Goal: Task Accomplishment & Management: Manage account settings

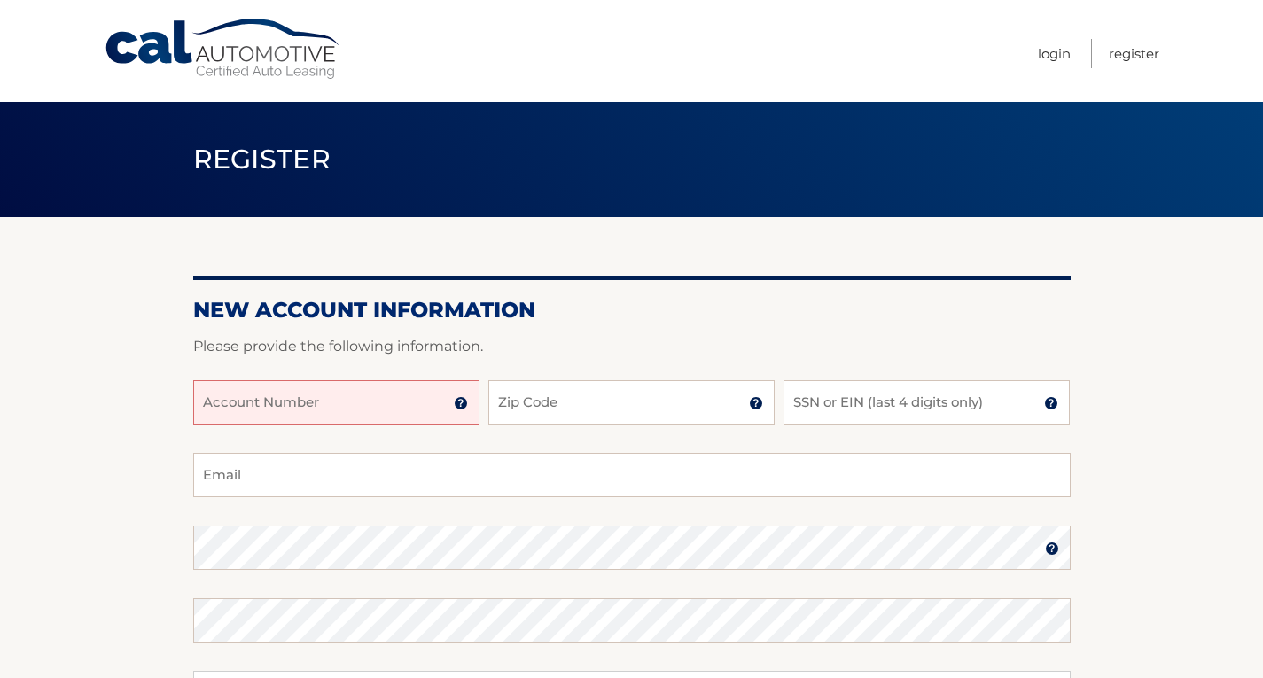
click at [384, 398] on input "Account Number" at bounding box center [336, 402] width 286 height 44
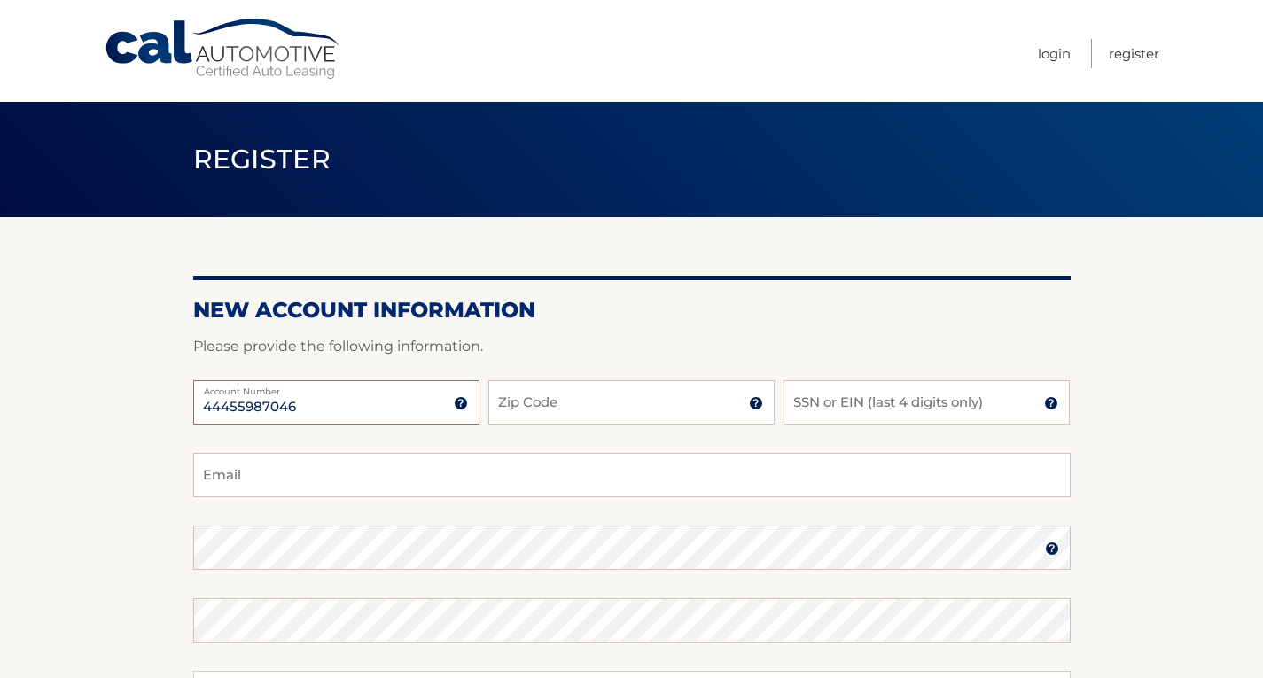
type input "44455987046"
type input "10573"
type input "6295"
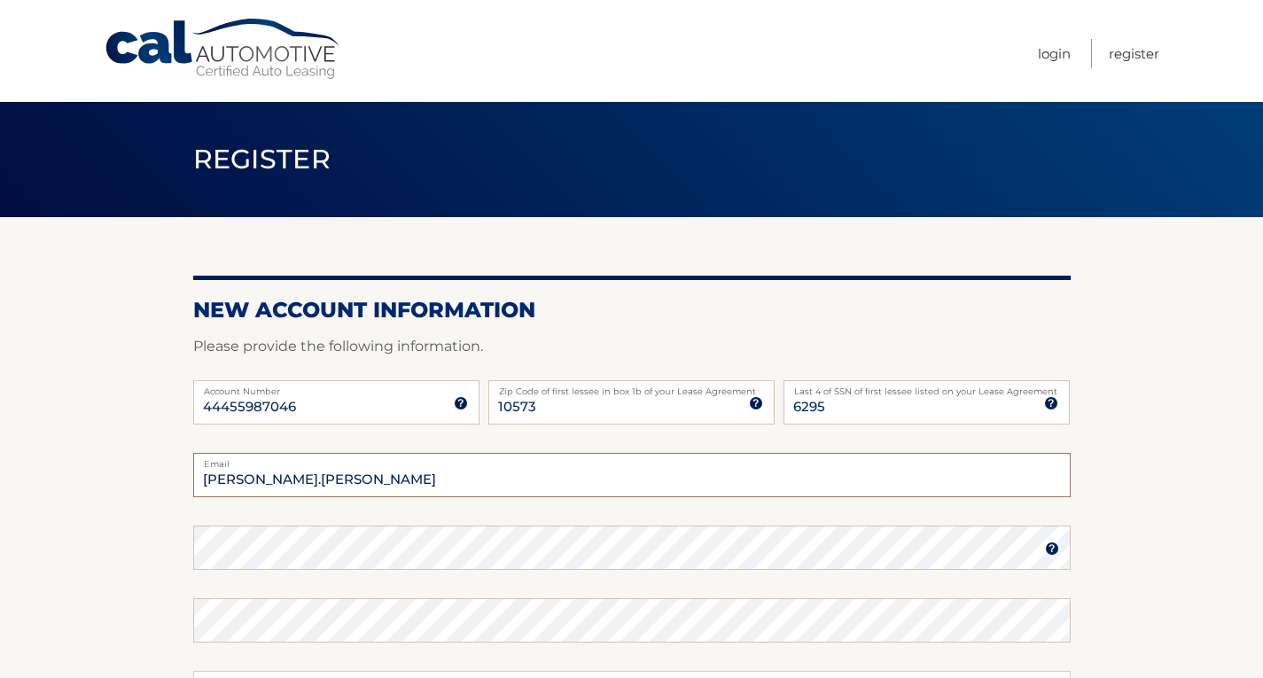
type input "gina.carlone@gmail.com"
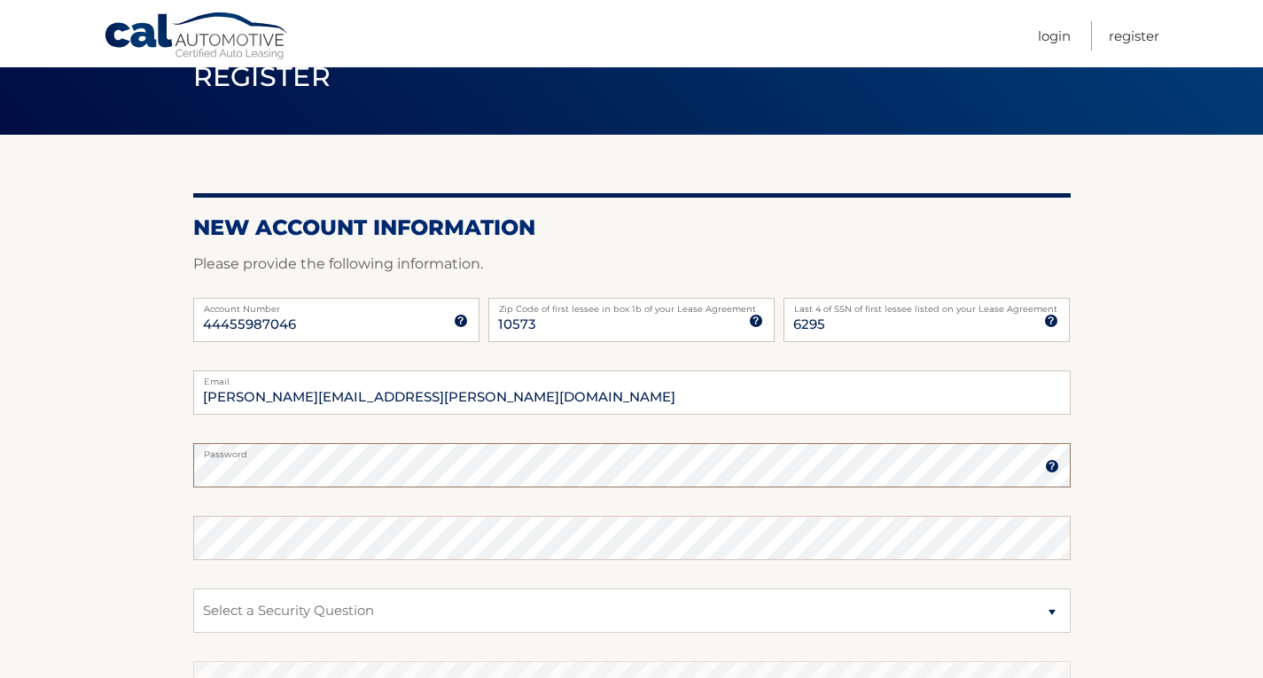
scroll to position [83, 0]
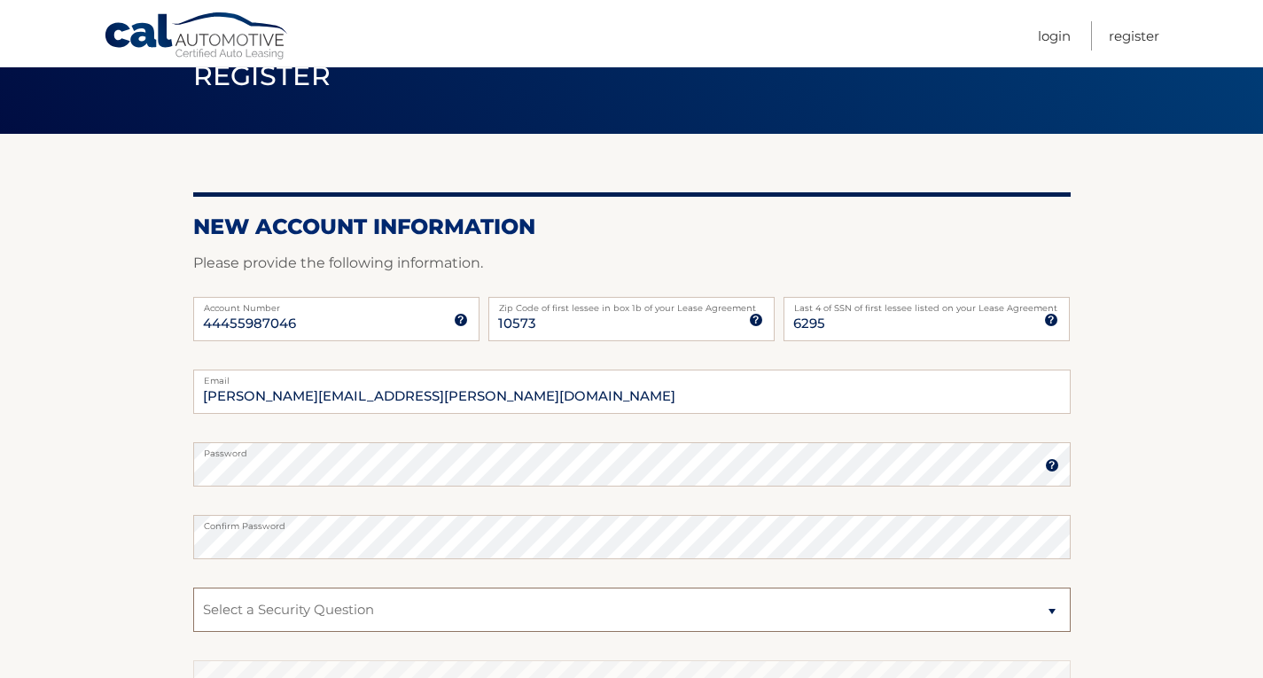
click at [271, 612] on select "Select a Security Question What was the name of your elementary school? What is…" at bounding box center [631, 610] width 877 height 44
select select "2"
click at [193, 588] on select "Select a Security Question What was the name of your elementary school? What is…" at bounding box center [631, 610] width 877 height 44
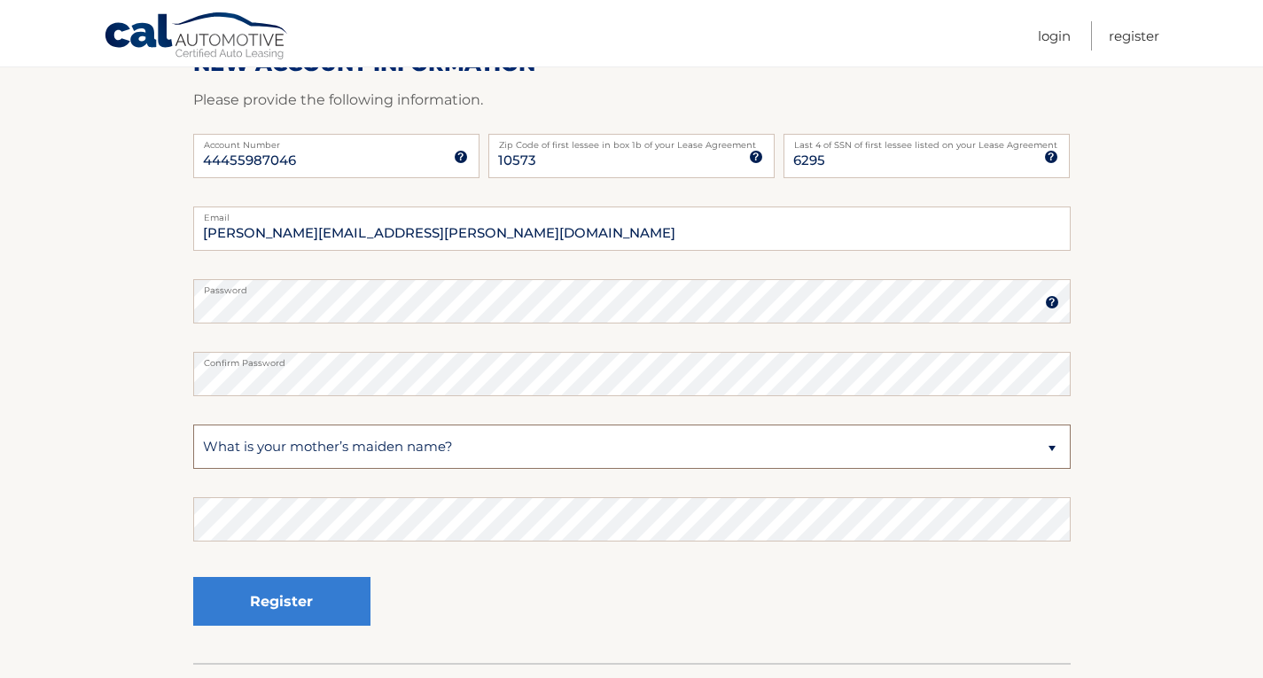
scroll to position [249, 0]
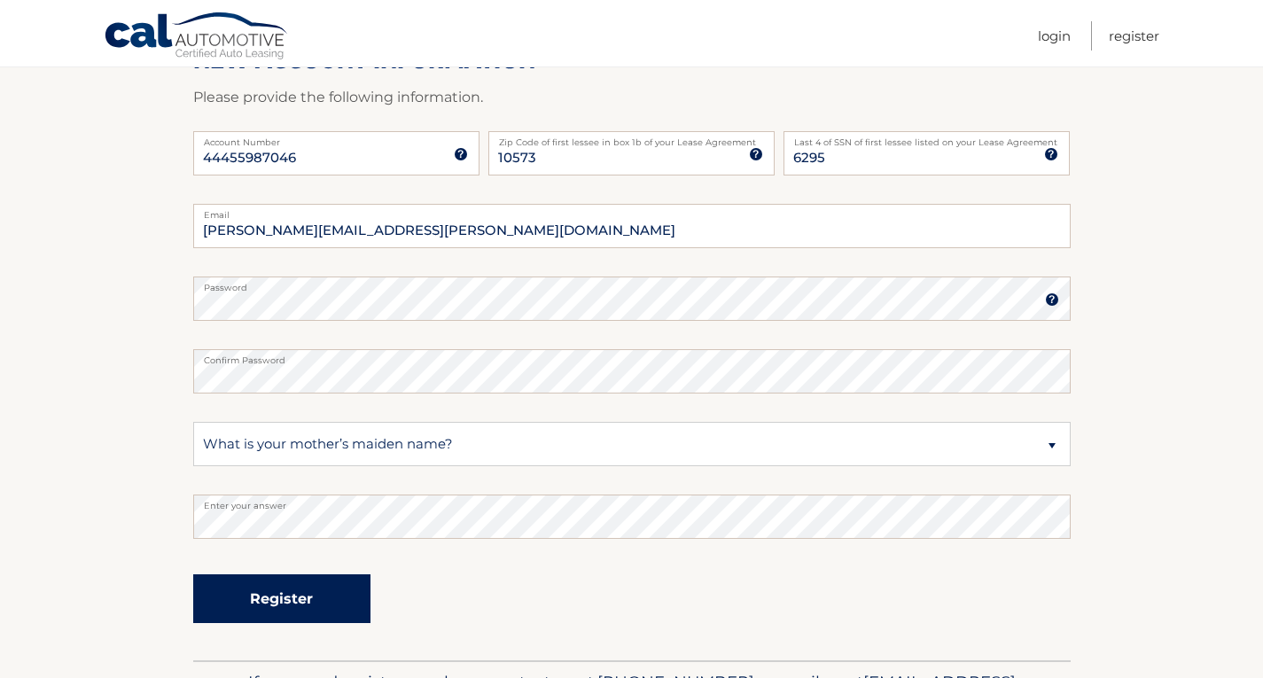
click at [331, 596] on button "Register" at bounding box center [281, 598] width 177 height 49
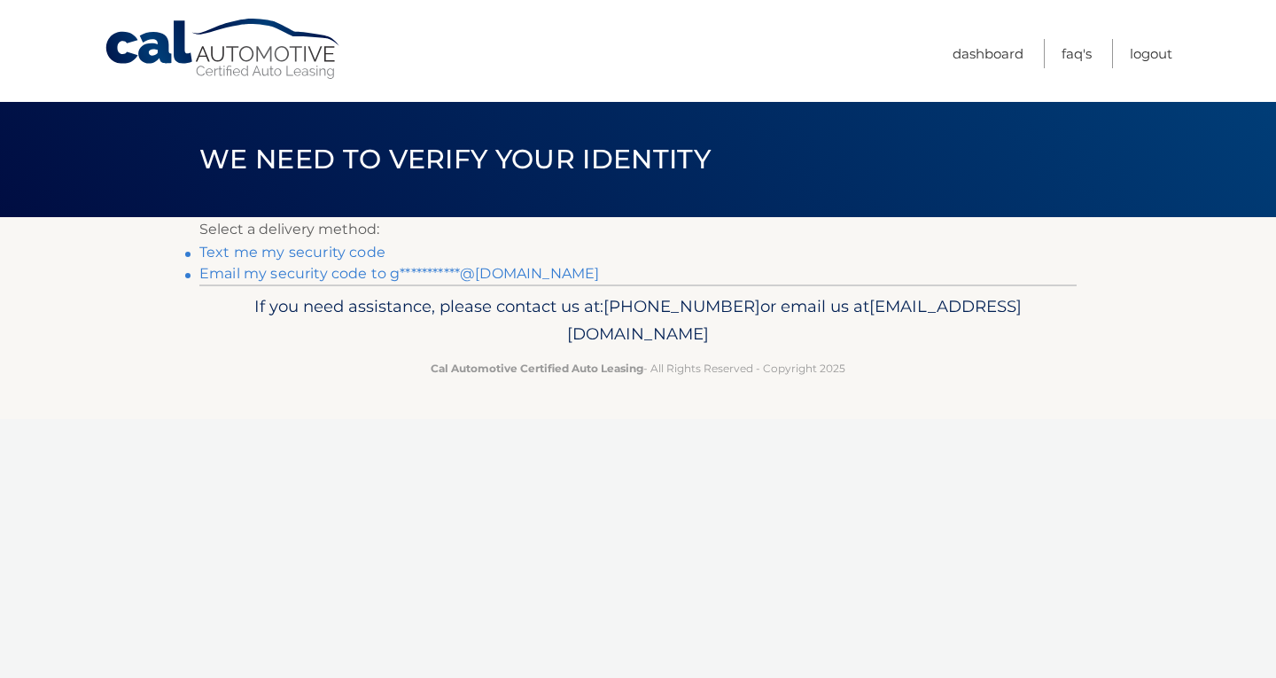
click at [314, 249] on link "Text me my security code" at bounding box center [292, 252] width 186 height 17
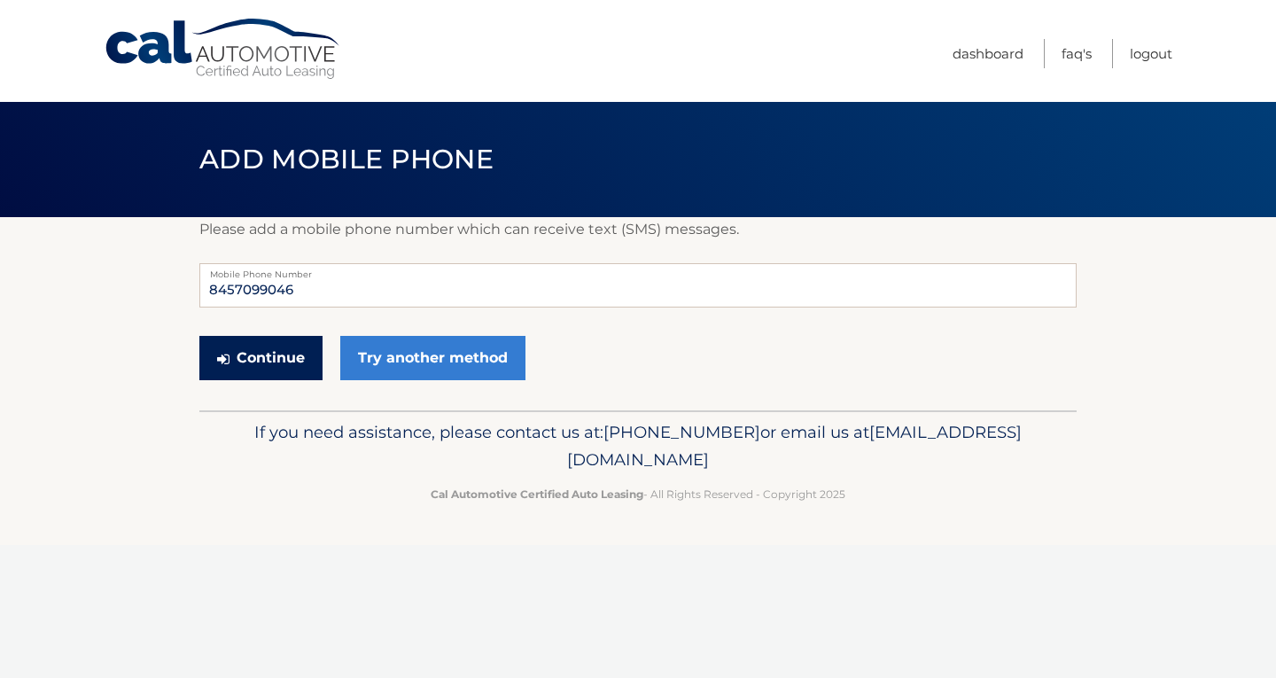
click at [269, 372] on button "Continue" at bounding box center [260, 358] width 123 height 44
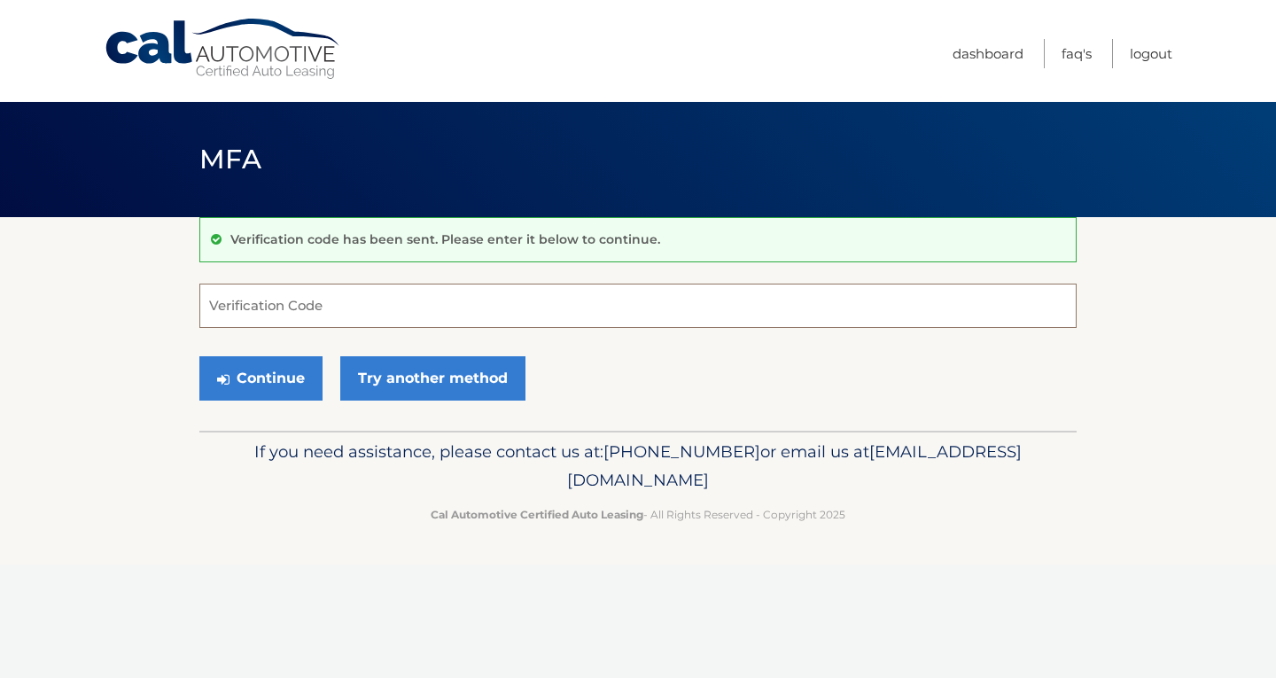
click at [436, 317] on input "Verification Code" at bounding box center [637, 306] width 877 height 44
drag, startPoint x: 436, startPoint y: 317, endPoint x: 283, endPoint y: 389, distance: 169.3
click at [283, 389] on form "691800 Verification Code Continue Try another method" at bounding box center [637, 347] width 877 height 126
type input "691800"
click at [283, 389] on button "Continue" at bounding box center [260, 378] width 123 height 44
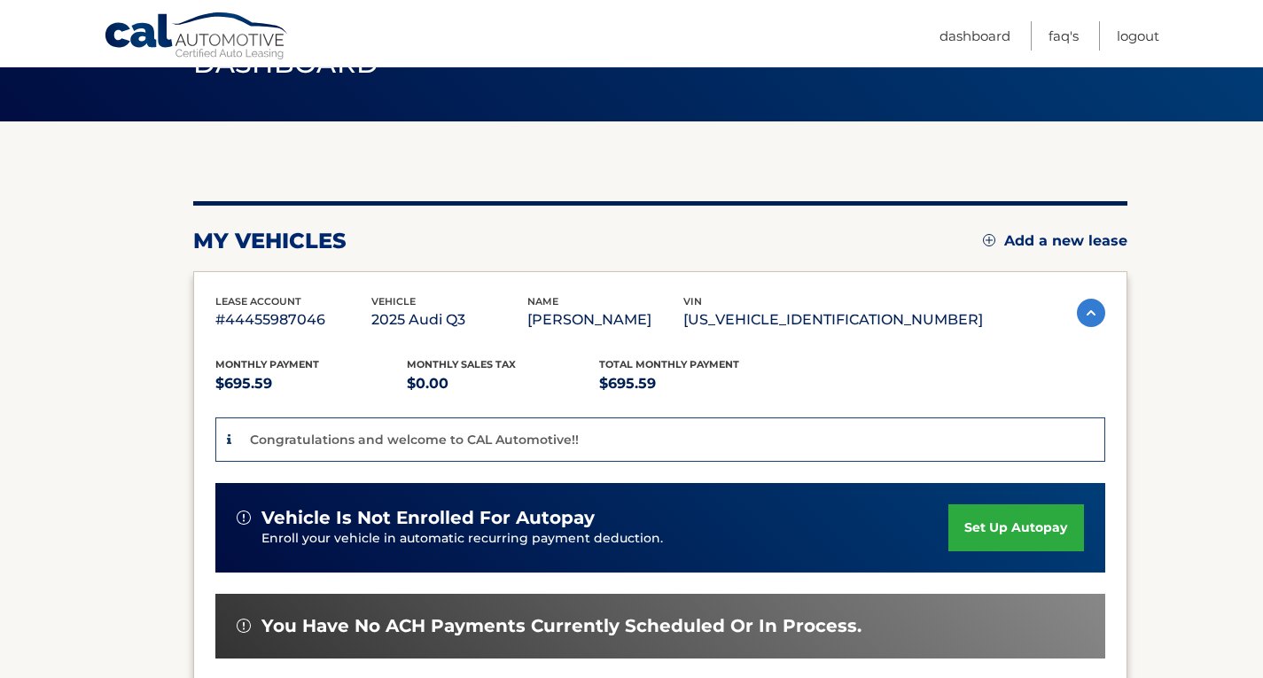
scroll to position [103, 0]
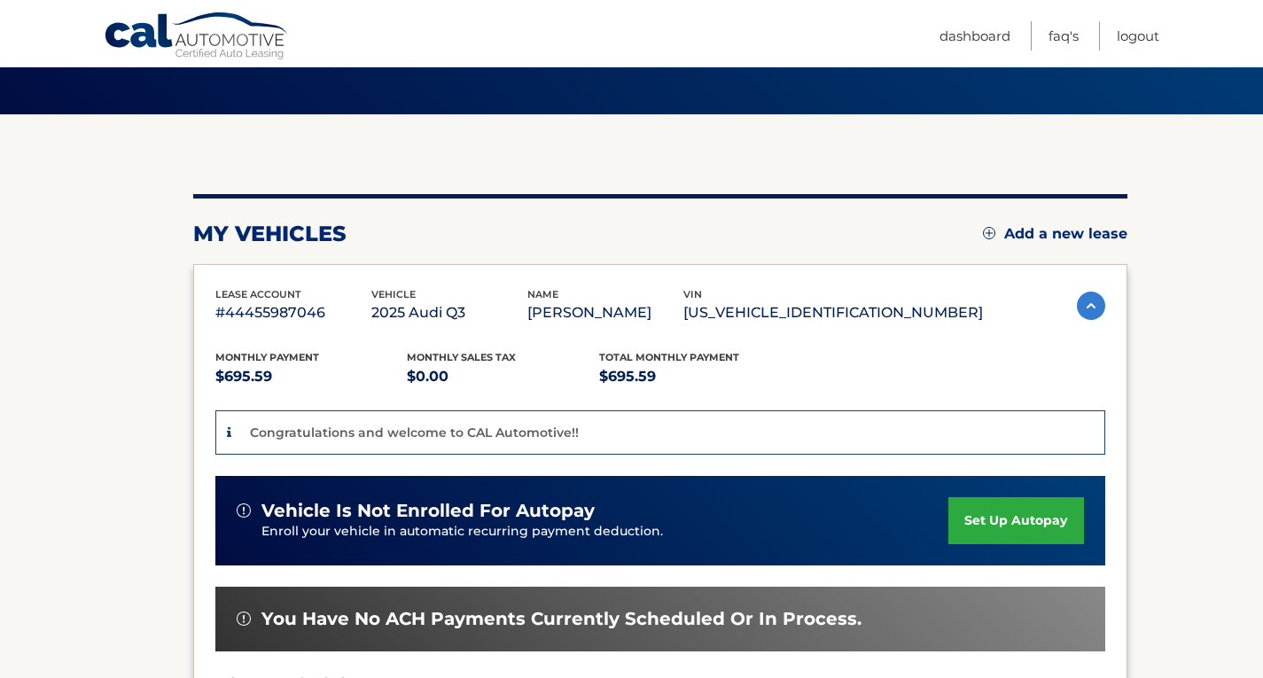
click at [1005, 533] on link "set up autopay" at bounding box center [1015, 520] width 135 height 47
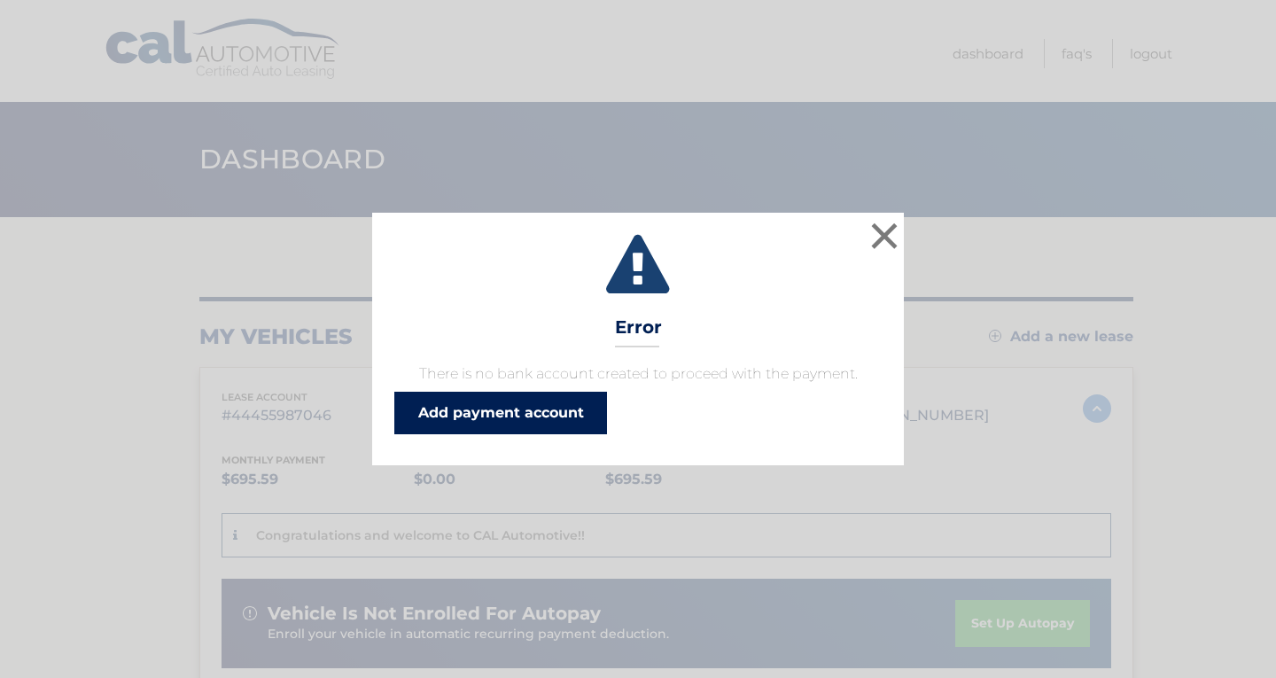
click at [585, 410] on link "Add payment account" at bounding box center [500, 413] width 213 height 43
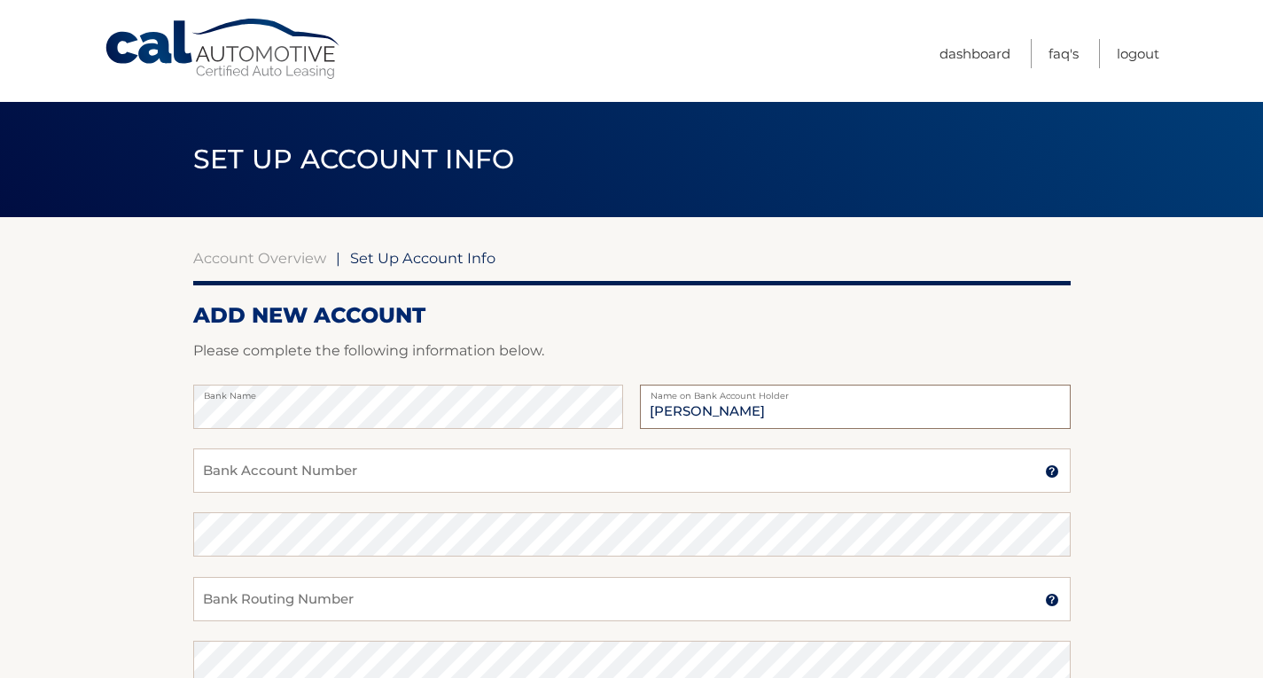
type input "Gina Carlone"
click at [396, 450] on input "Bank Account Number" at bounding box center [631, 470] width 877 height 44
click at [1054, 464] on img at bounding box center [1052, 471] width 14 height 14
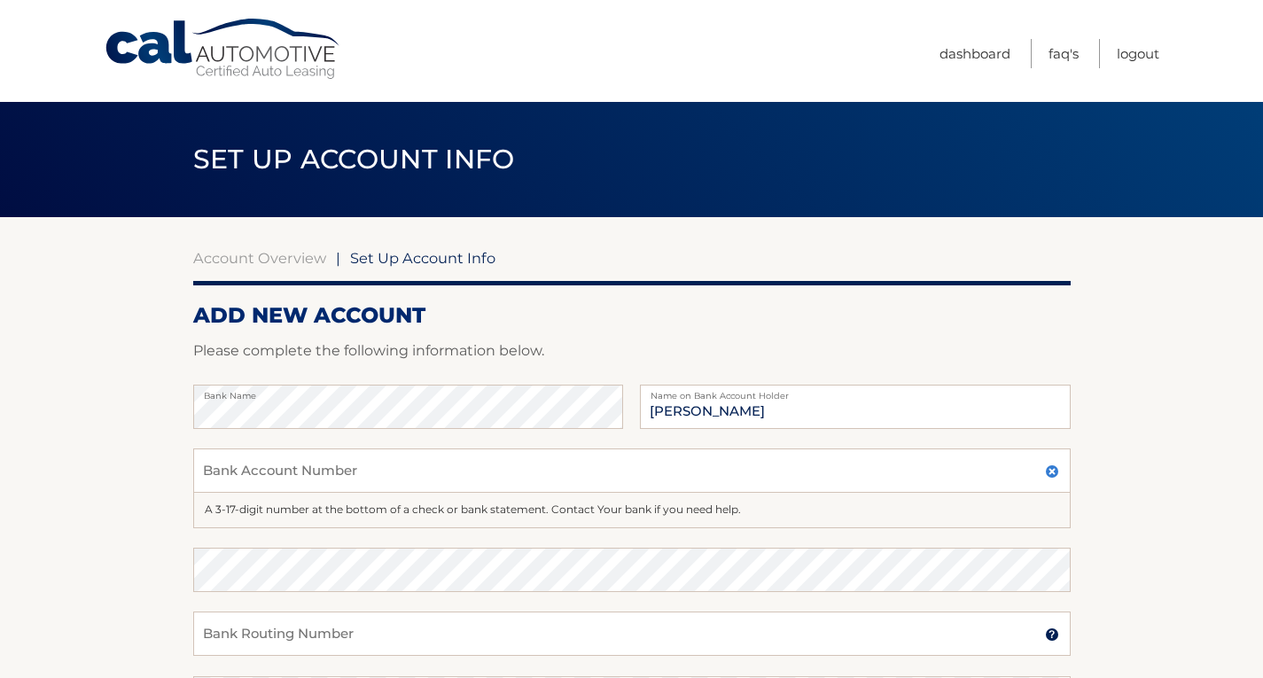
click at [1052, 476] on img at bounding box center [1052, 471] width 14 height 14
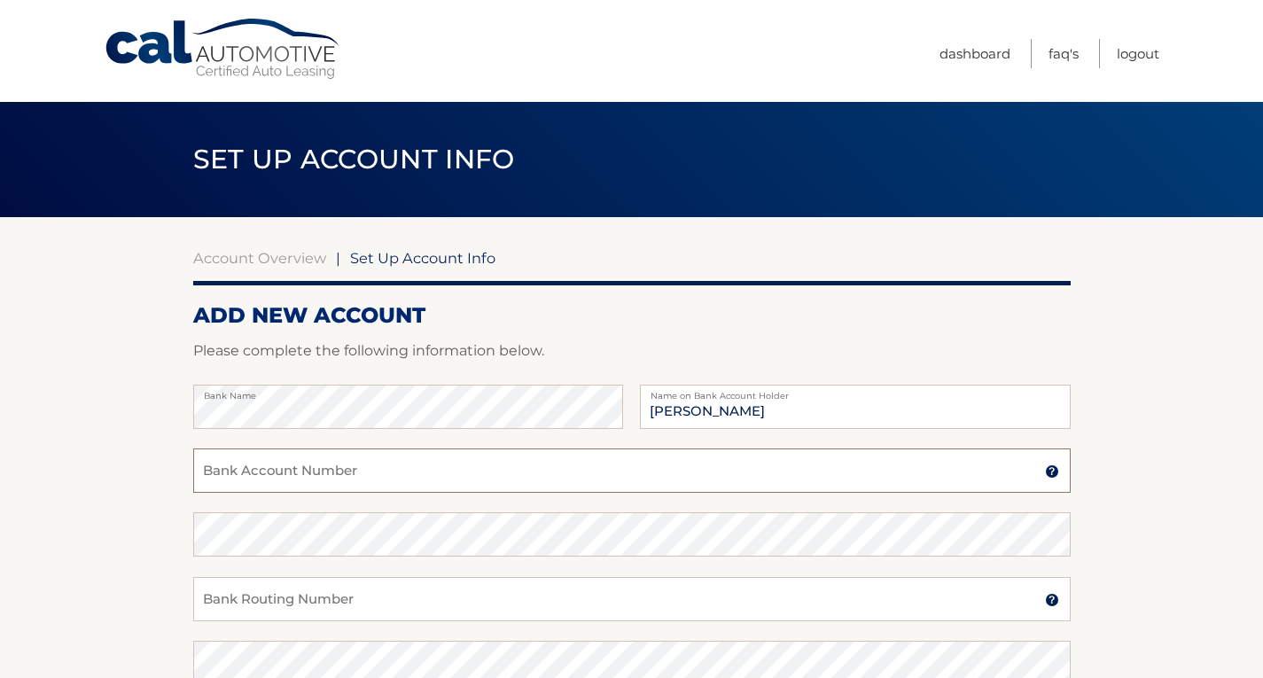
click at [269, 461] on input "Bank Account Number" at bounding box center [631, 470] width 877 height 44
type input "324412003737"
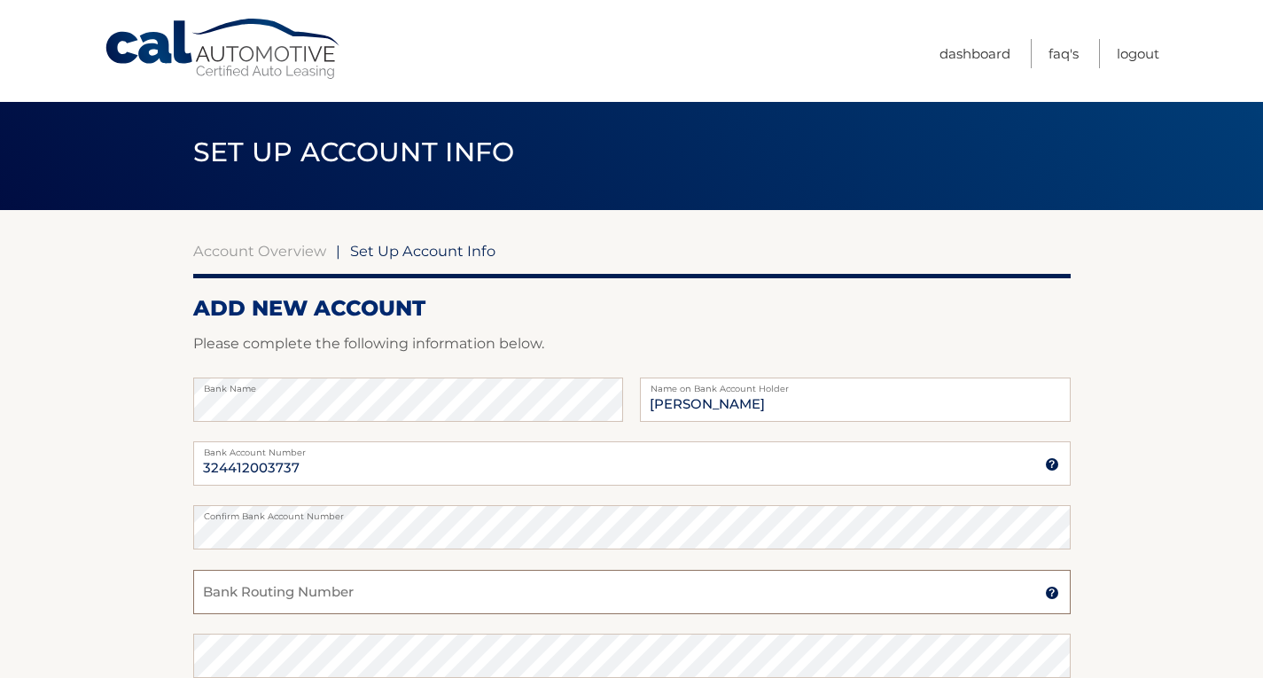
click at [276, 599] on input "Bank Routing Number" at bounding box center [631, 592] width 877 height 44
type input "021906934"
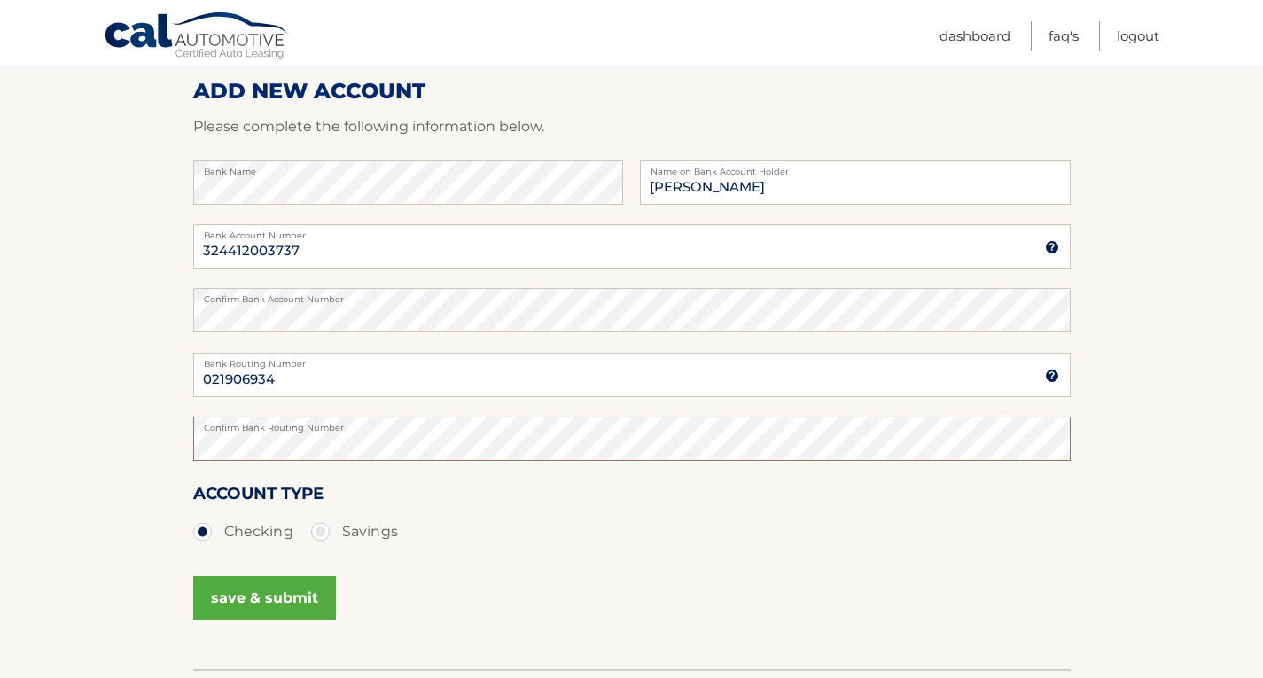
scroll to position [244, 0]
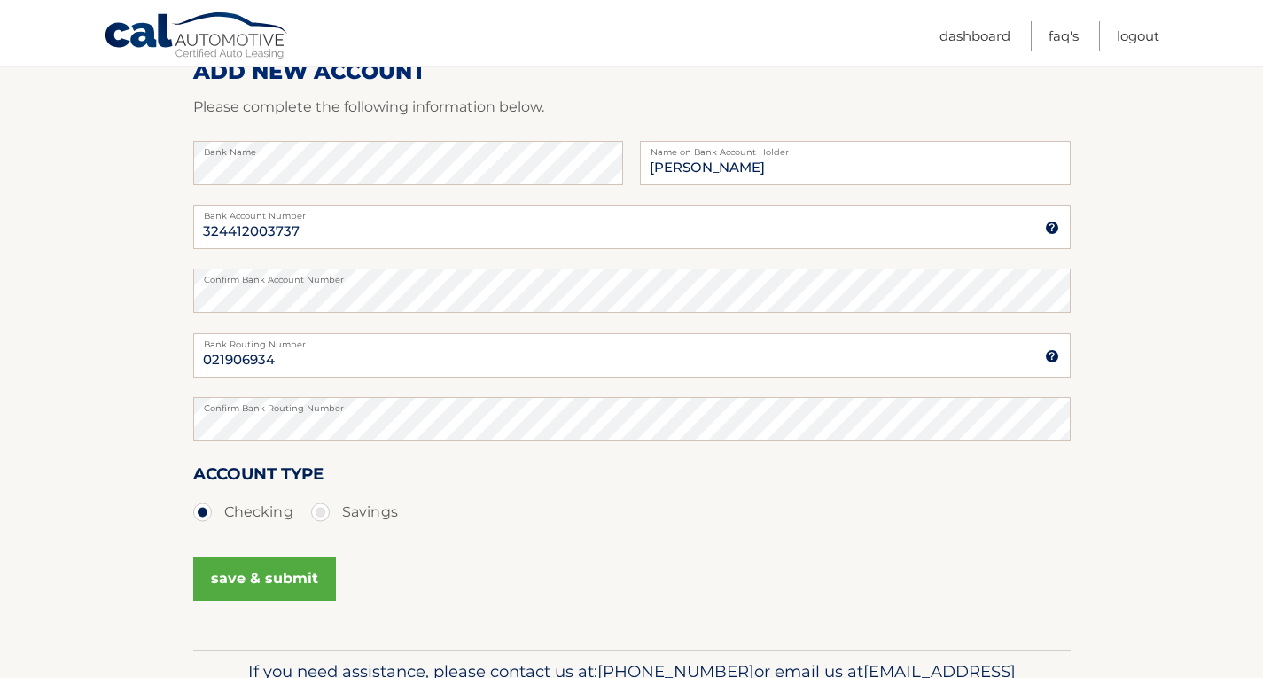
click at [261, 577] on button "save & submit" at bounding box center [264, 578] width 143 height 44
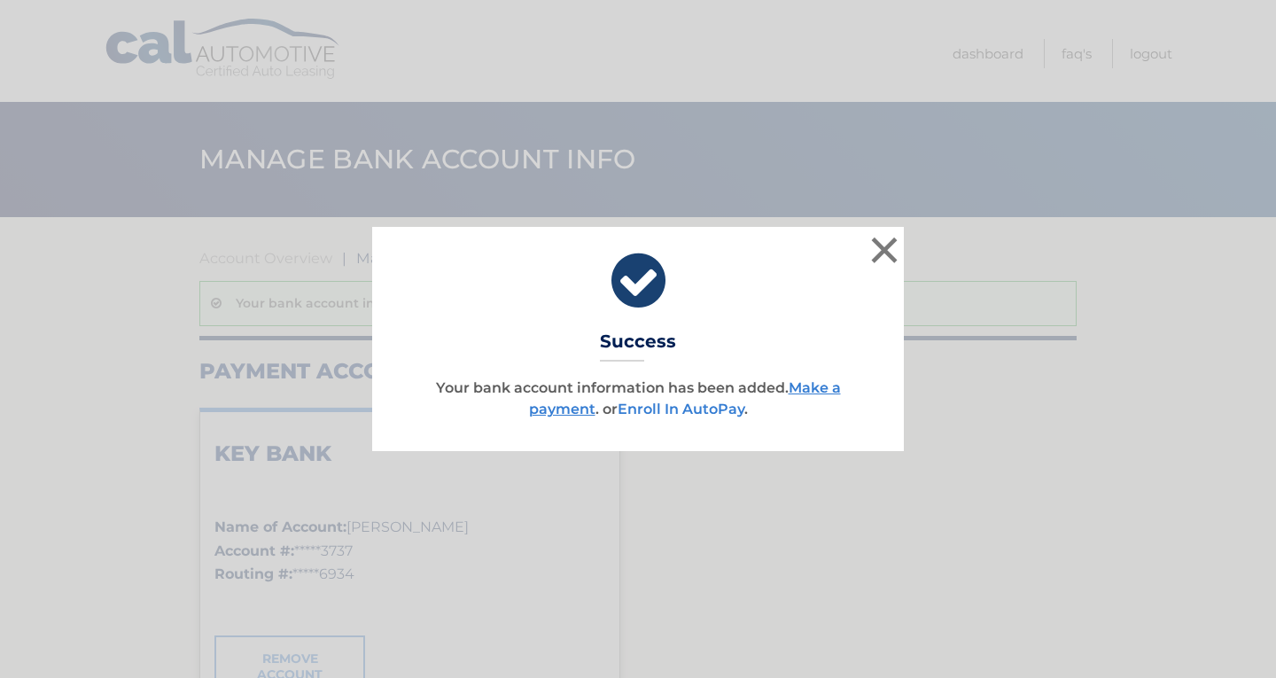
click at [677, 407] on link "Enroll In AutoPay" at bounding box center [681, 409] width 127 height 17
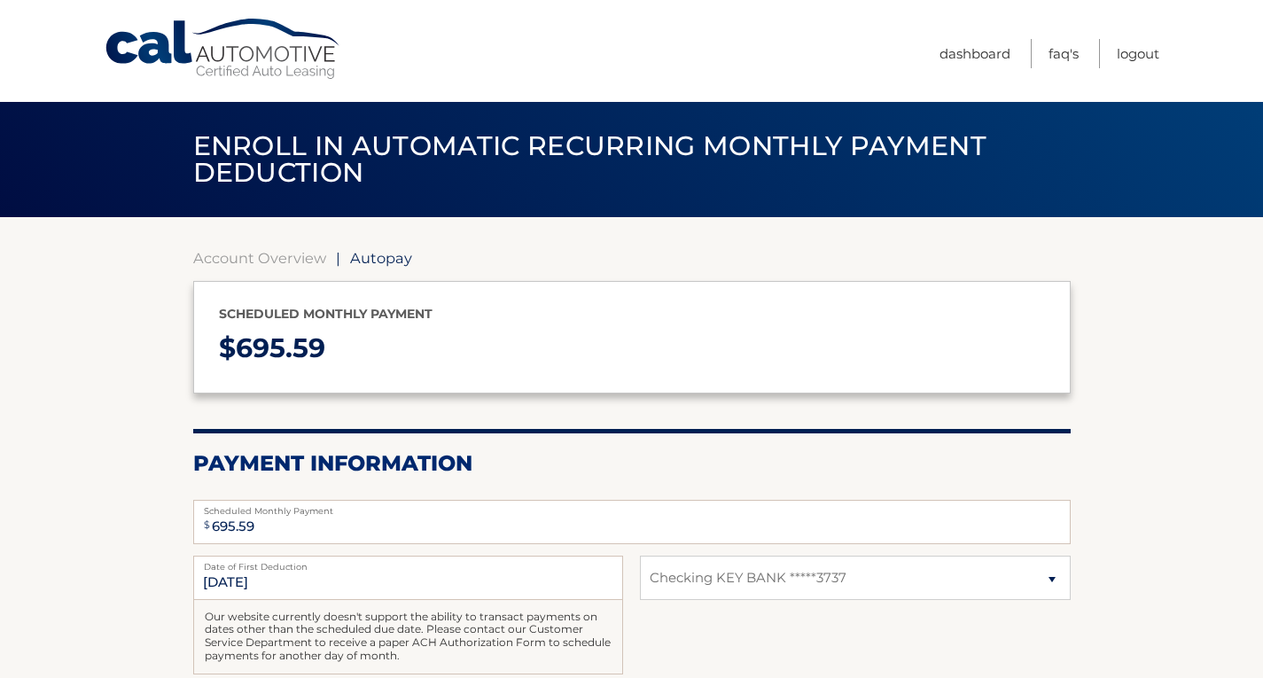
select select "ODUxM2M2YTUtYjQxMi00OTMzLWIxMmMtNDllMmU3N2I1YzVm"
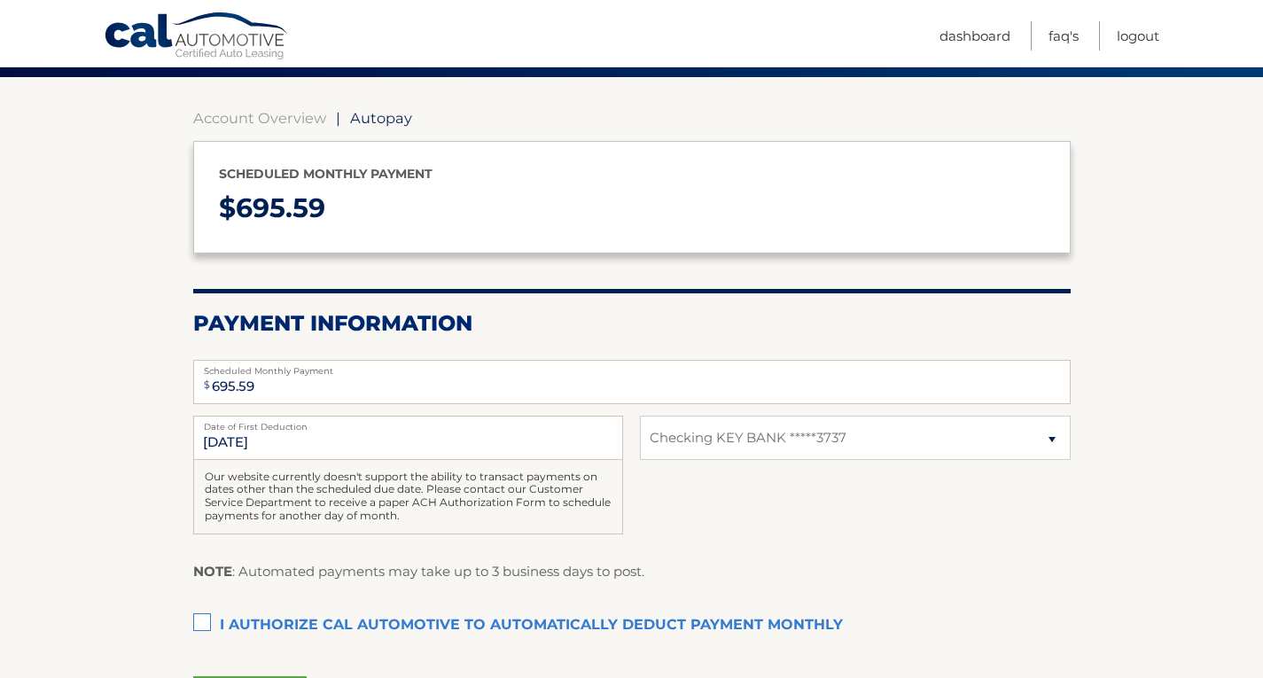
scroll to position [142, 0]
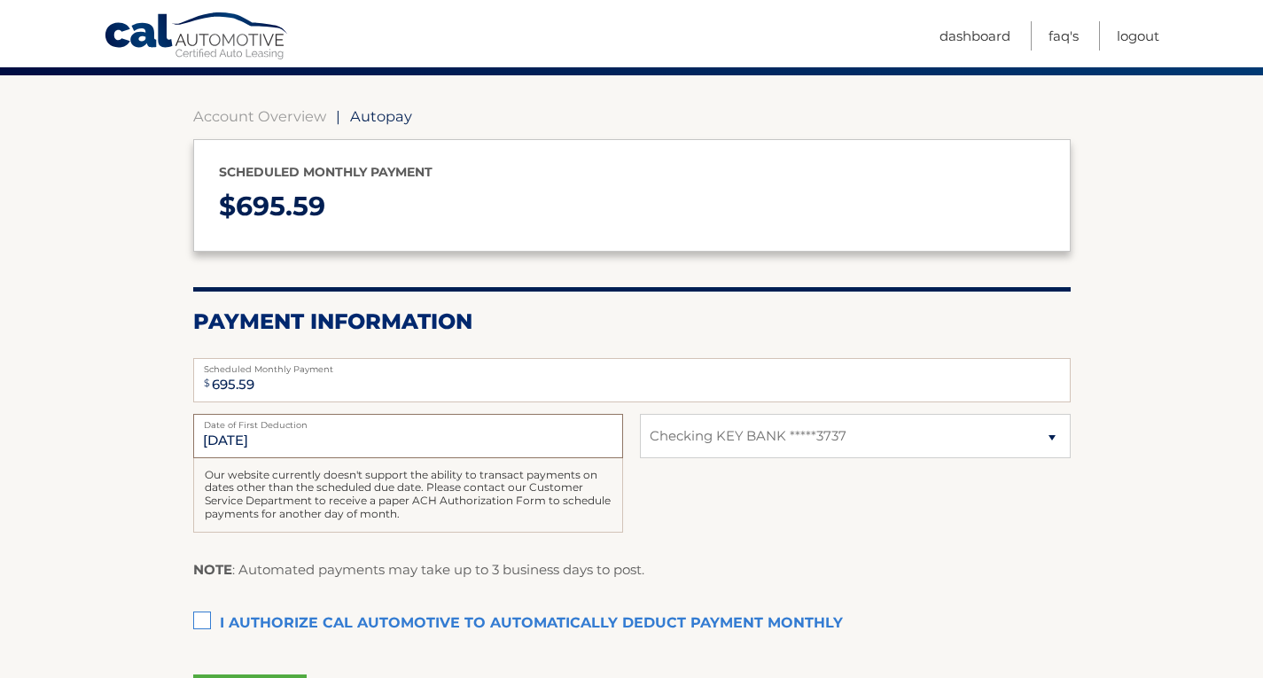
click at [223, 445] on input "[DATE]" at bounding box center [408, 436] width 430 height 44
click at [198, 621] on label "I authorize cal automotive to automatically deduct payment monthly This checkbo…" at bounding box center [631, 623] width 877 height 35
click at [0, 0] on input "I authorize cal automotive to automatically deduct payment monthly This checkbo…" at bounding box center [0, 0] width 0 height 0
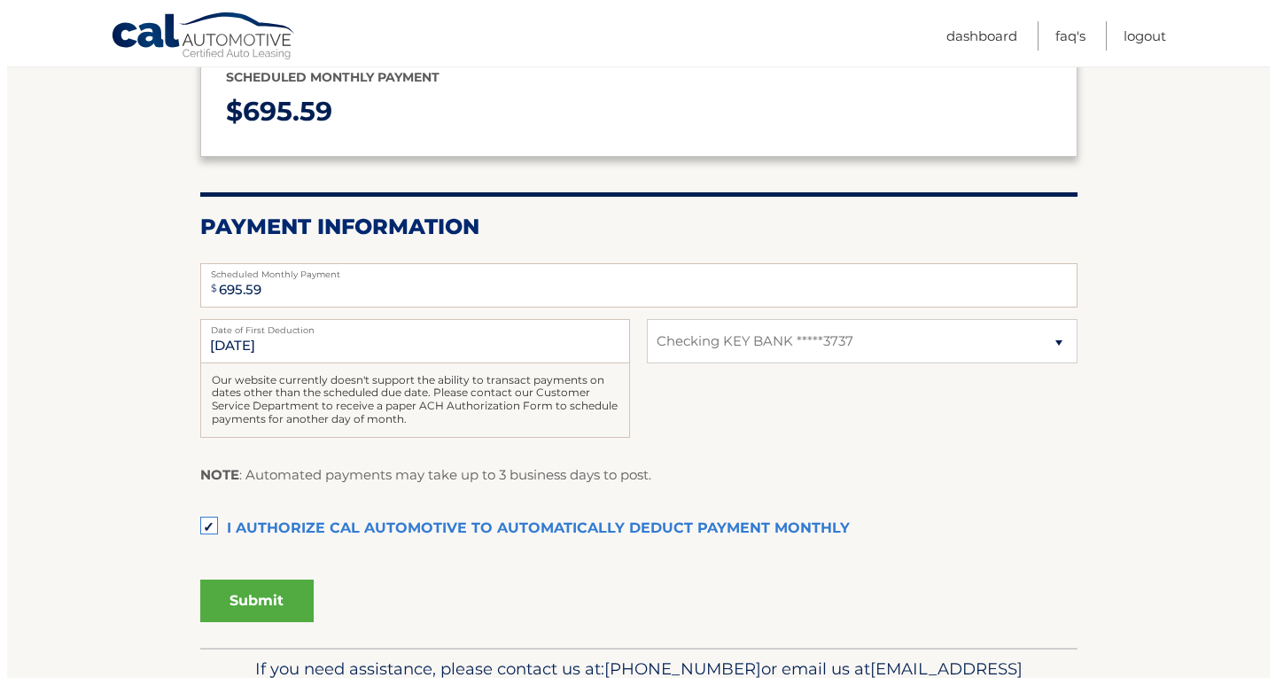
scroll to position [237, 0]
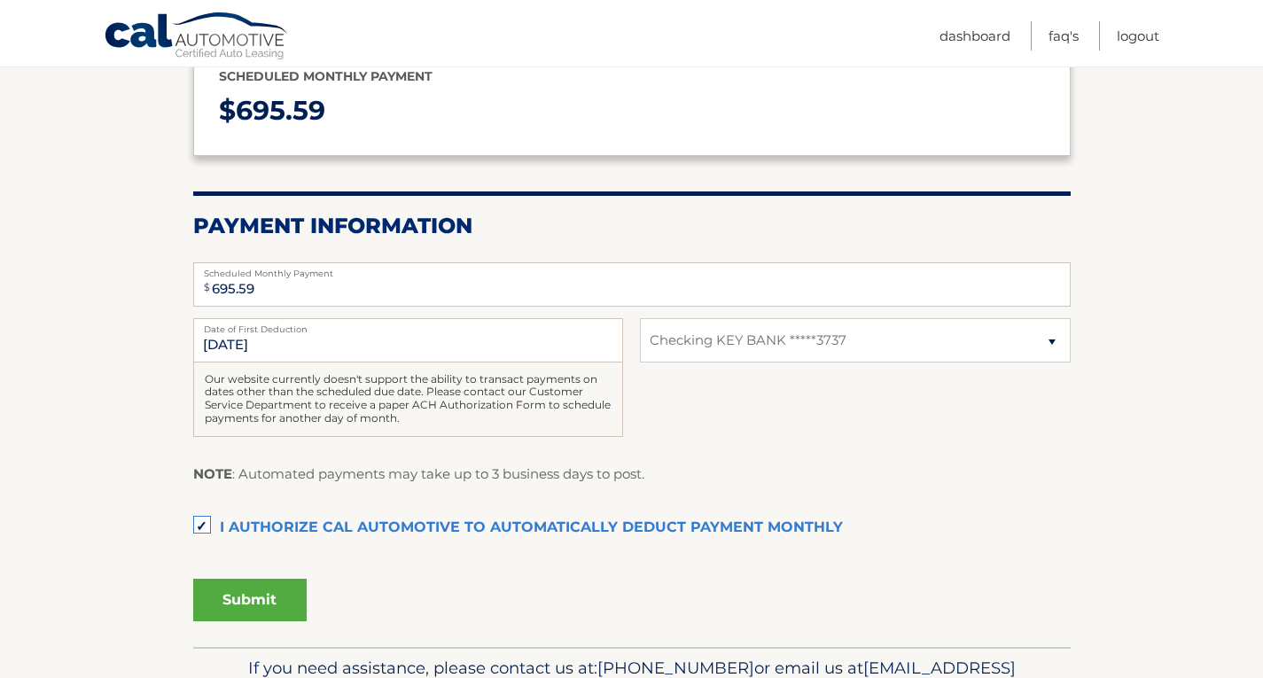
click at [227, 603] on button "Submit" at bounding box center [249, 600] width 113 height 43
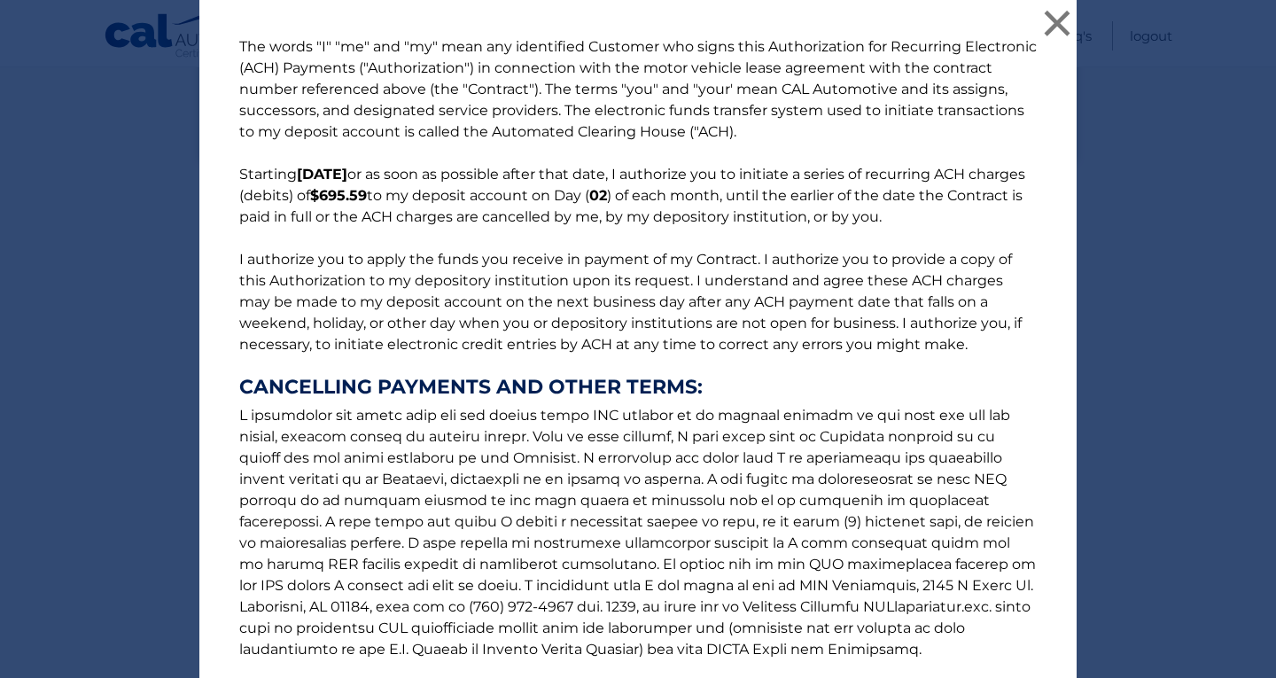
scroll to position [180, 0]
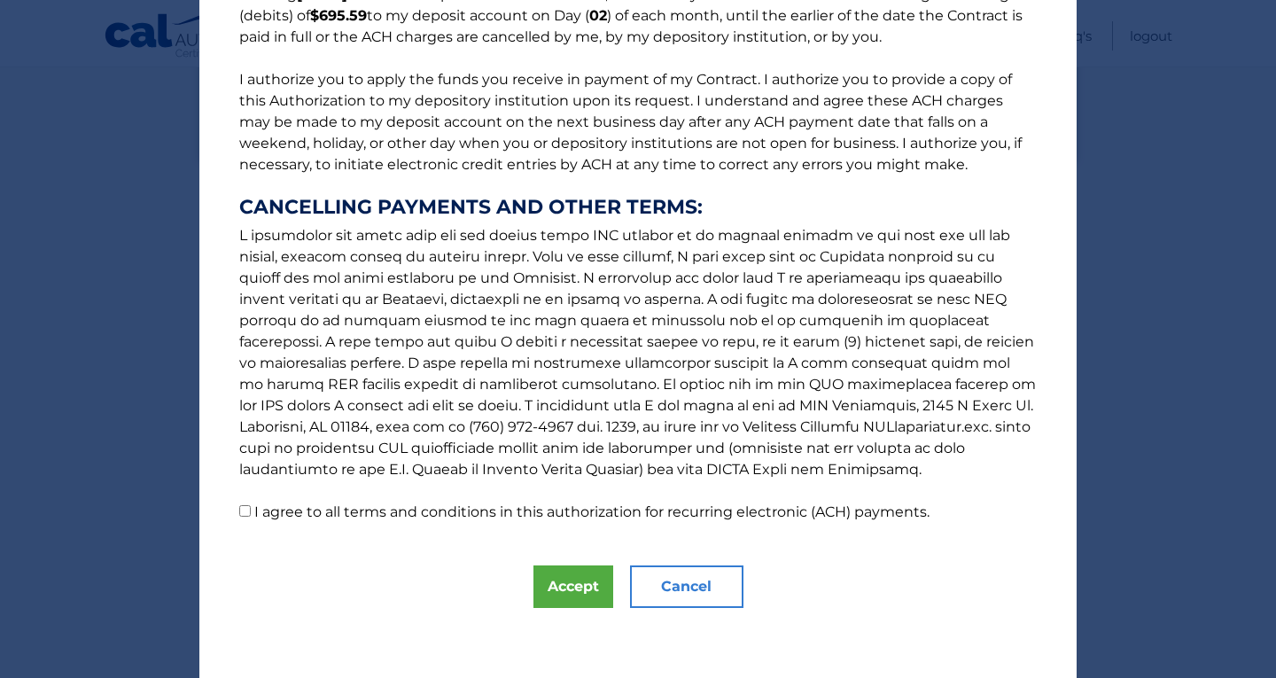
click at [232, 510] on p "The words "I" "me" and "my" mean any identified Customer who signs this Authori…" at bounding box center [638, 189] width 833 height 666
click at [239, 513] on input "I agree to all terms and conditions in this authorization for recurring electro…" at bounding box center [245, 511] width 12 height 12
checkbox input "true"
click at [564, 581] on button "Accept" at bounding box center [573, 586] width 80 height 43
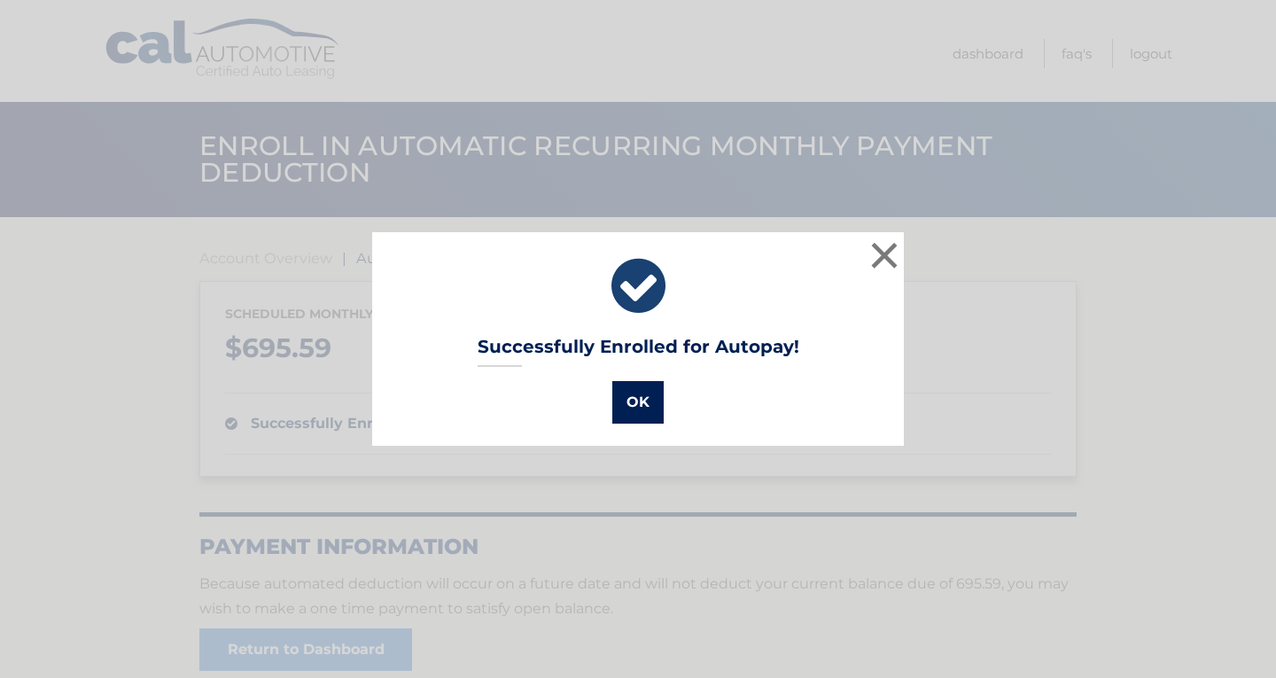
click at [637, 402] on button "OK" at bounding box center [637, 402] width 51 height 43
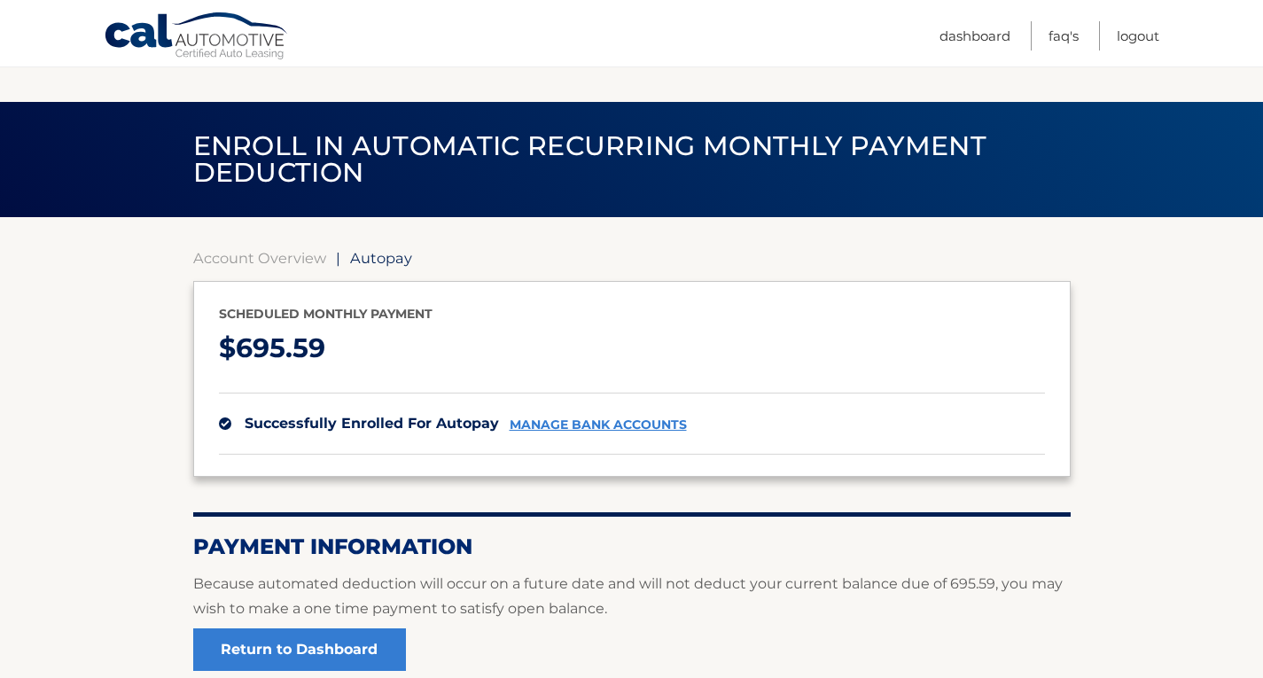
scroll to position [149, 0]
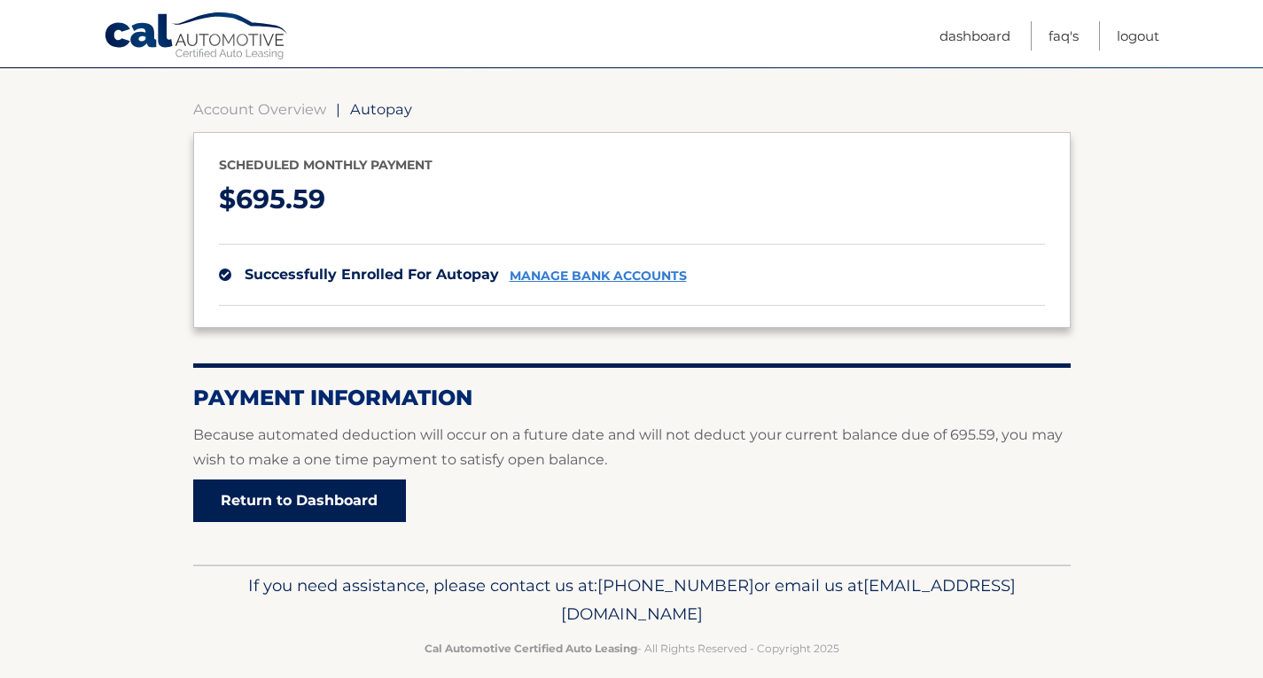
click at [307, 502] on link "Return to Dashboard" at bounding box center [299, 500] width 213 height 43
